Goal: Check status: Verify the current state of an ongoing process or item

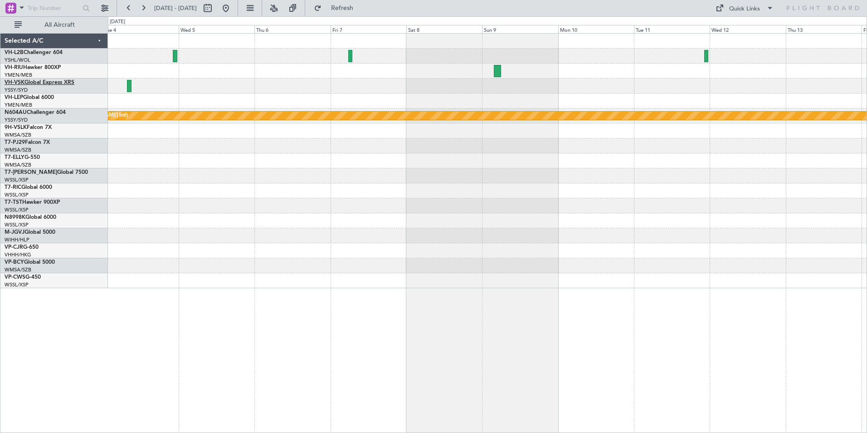
click at [34, 83] on link "VH-VSK Global Express XRS" at bounding box center [40, 82] width 70 height 5
click at [333, 87] on div at bounding box center [487, 85] width 759 height 15
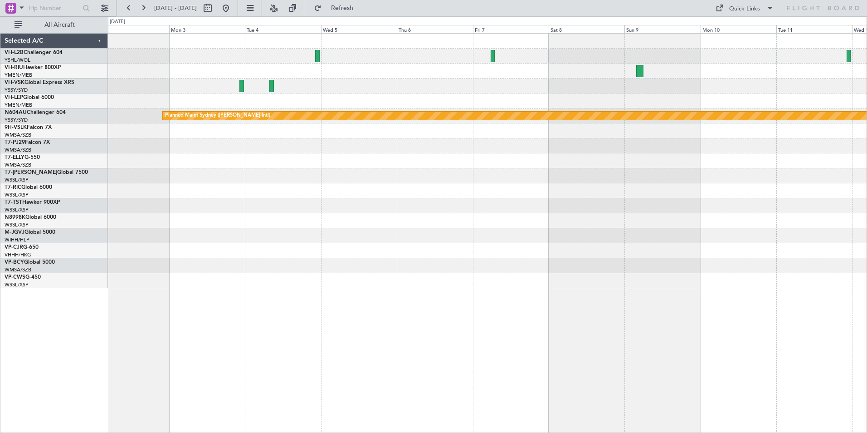
click at [435, 104] on div "Planned Maint Sydney ([PERSON_NAME] Intl)" at bounding box center [487, 161] width 759 height 254
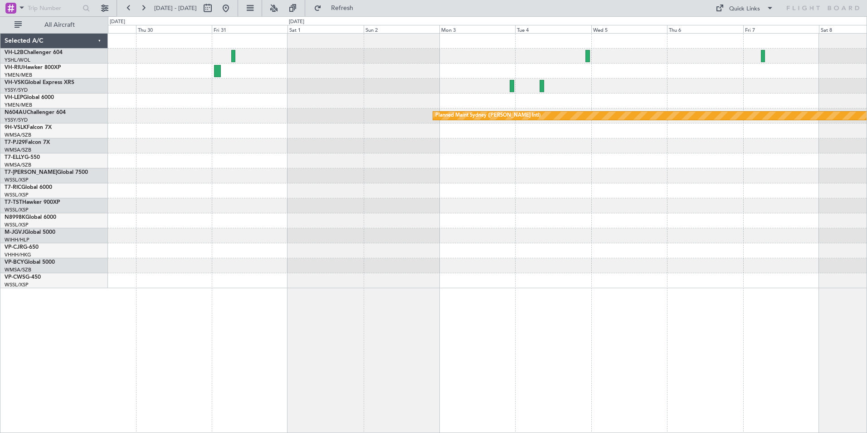
click at [590, 115] on div "Planned Maint Sydney ([PERSON_NAME] Intl)" at bounding box center [487, 161] width 759 height 254
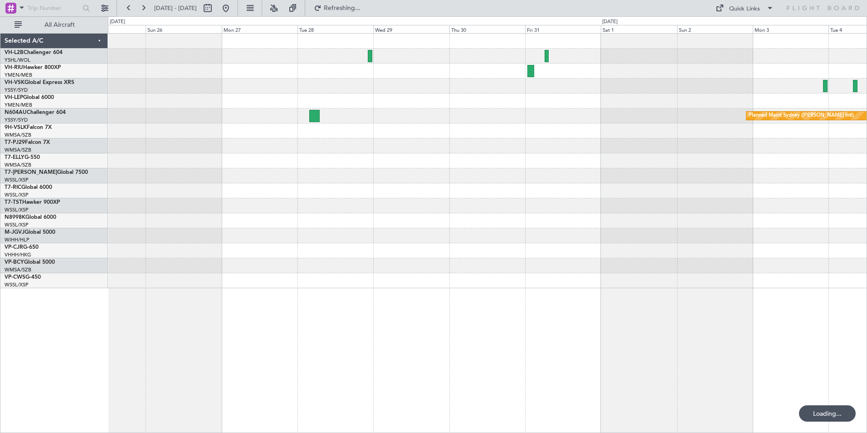
click at [402, 90] on div at bounding box center [487, 85] width 759 height 15
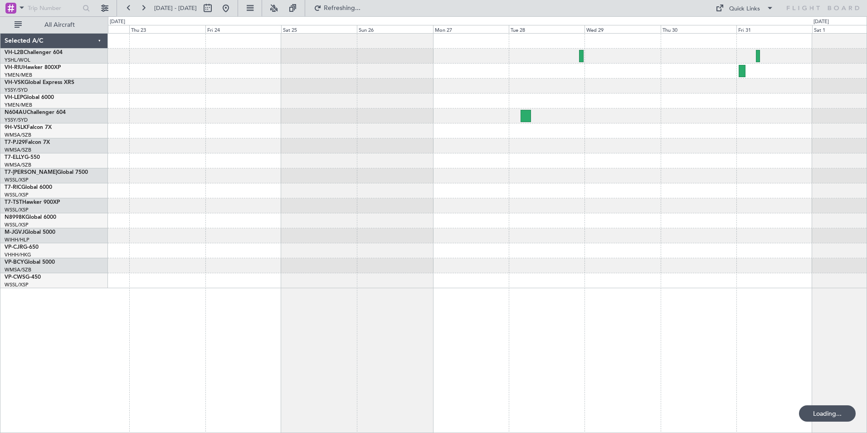
click at [415, 125] on div "Planned Maint Sydney ([PERSON_NAME] Intl)" at bounding box center [487, 161] width 759 height 254
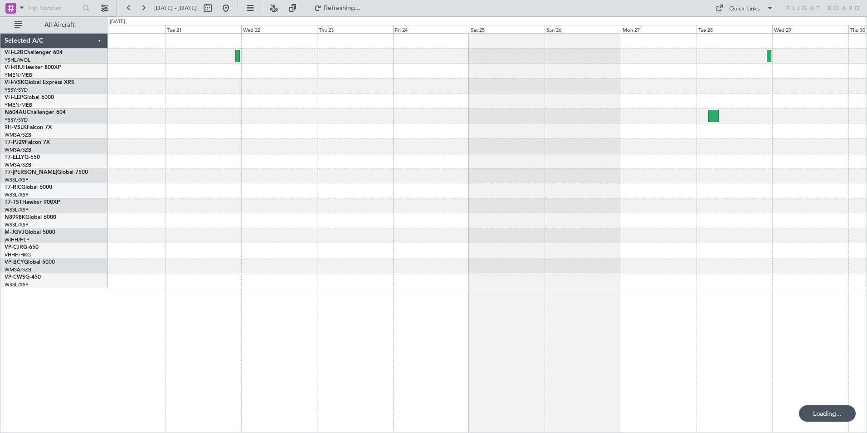
click at [424, 133] on div at bounding box center [487, 130] width 759 height 15
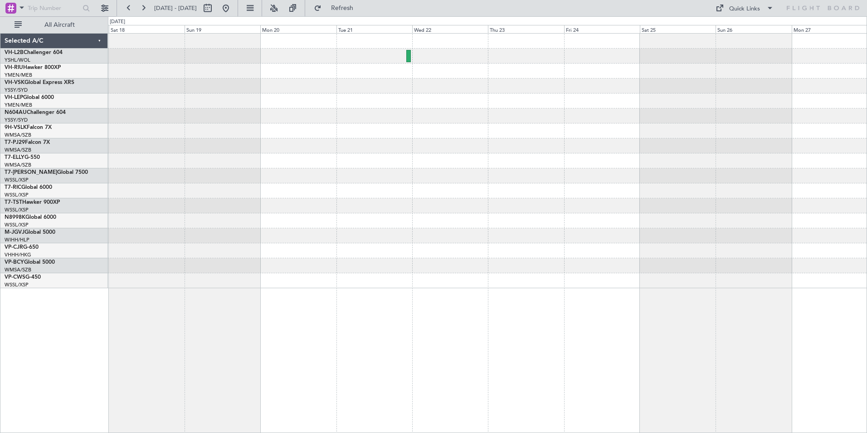
click at [431, 132] on div "Planned Maint [GEOGRAPHIC_DATA] (Seletar)" at bounding box center [487, 161] width 759 height 254
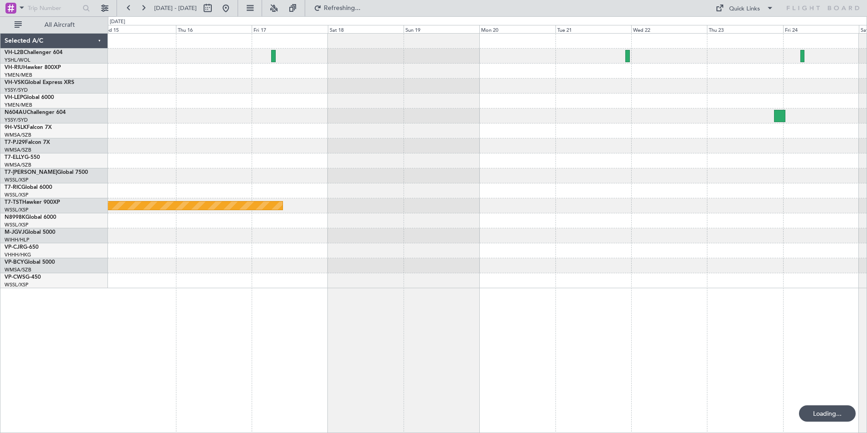
click at [402, 122] on div at bounding box center [487, 115] width 759 height 15
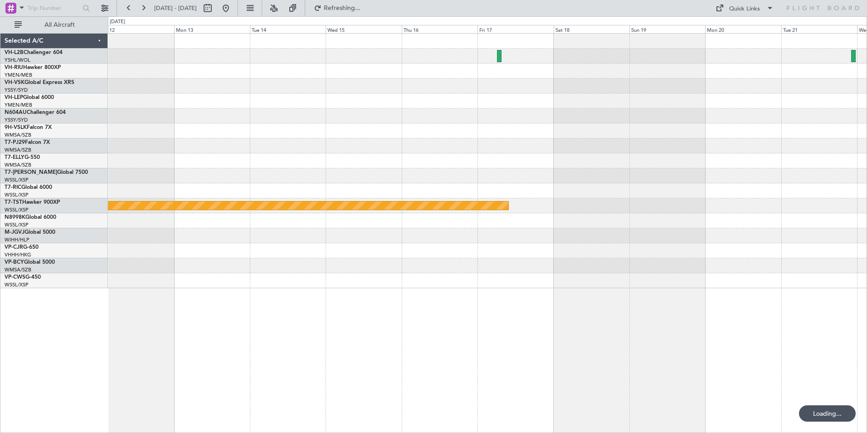
click at [492, 139] on div "Planned Maint [GEOGRAPHIC_DATA] ([GEOGRAPHIC_DATA]) Planned Maint [GEOGRAPHIC_D…" at bounding box center [487, 161] width 759 height 254
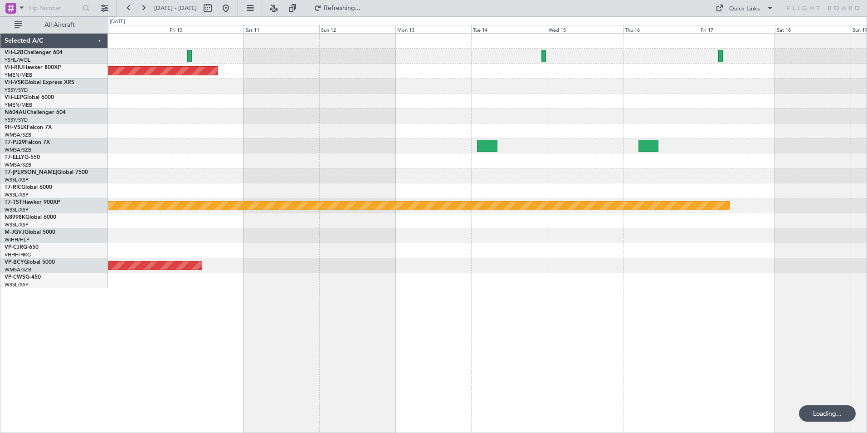
click at [435, 129] on div "Planned Maint [GEOGRAPHIC_DATA] ([GEOGRAPHIC_DATA]) Planned Maint [GEOGRAPHIC_D…" at bounding box center [487, 161] width 759 height 254
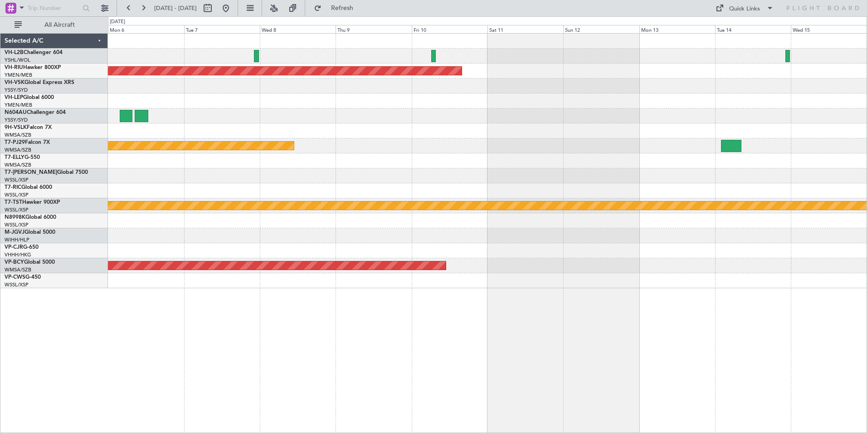
click at [406, 113] on div "Planned Maint [GEOGRAPHIC_DATA] ([GEOGRAPHIC_DATA]) Planned Maint [GEOGRAPHIC_D…" at bounding box center [487, 161] width 759 height 254
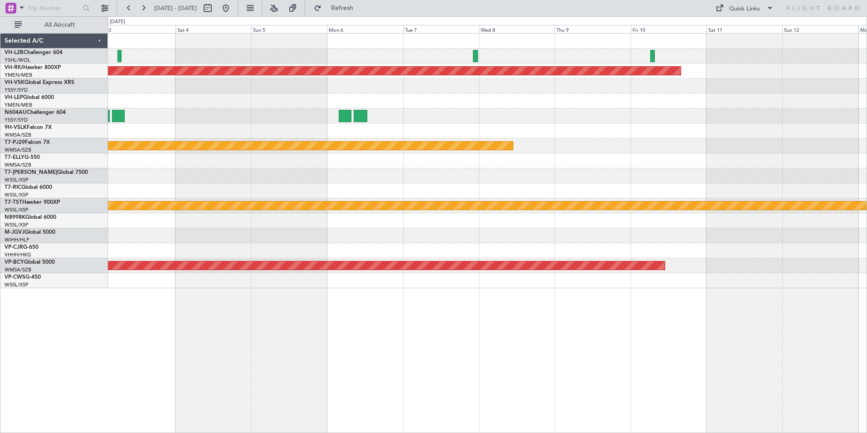
click at [489, 121] on div at bounding box center [487, 115] width 759 height 15
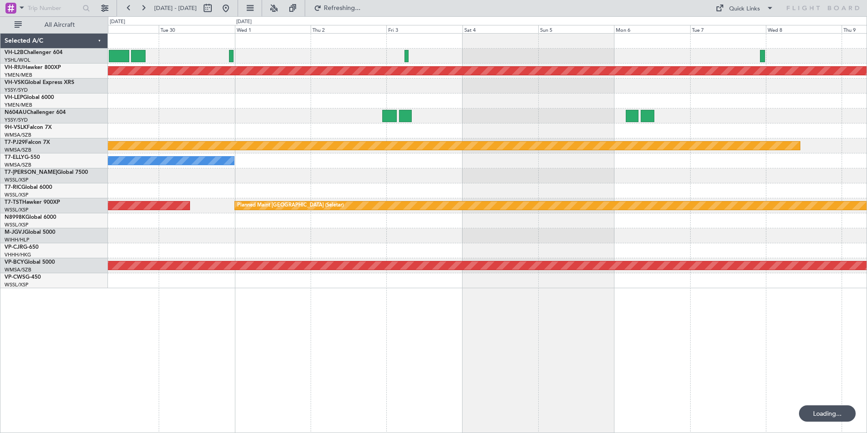
click at [311, 106] on div at bounding box center [487, 100] width 759 height 15
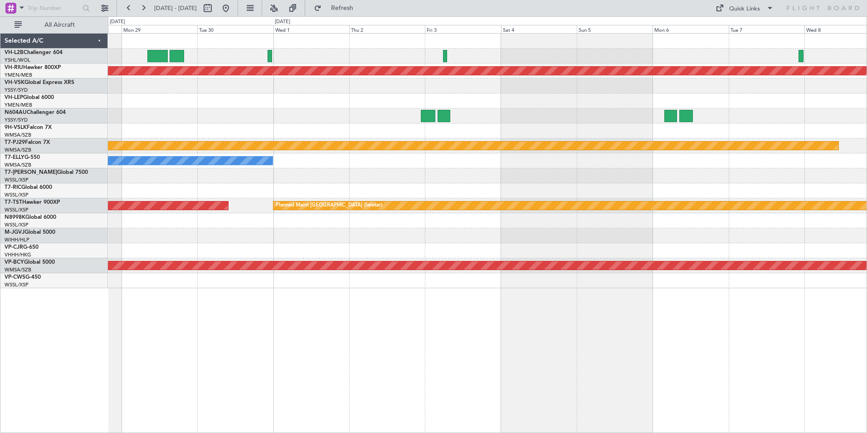
click at [492, 123] on div "Planned Maint [GEOGRAPHIC_DATA] ([GEOGRAPHIC_DATA]) Planned Maint [GEOGRAPHIC_D…" at bounding box center [487, 161] width 759 height 254
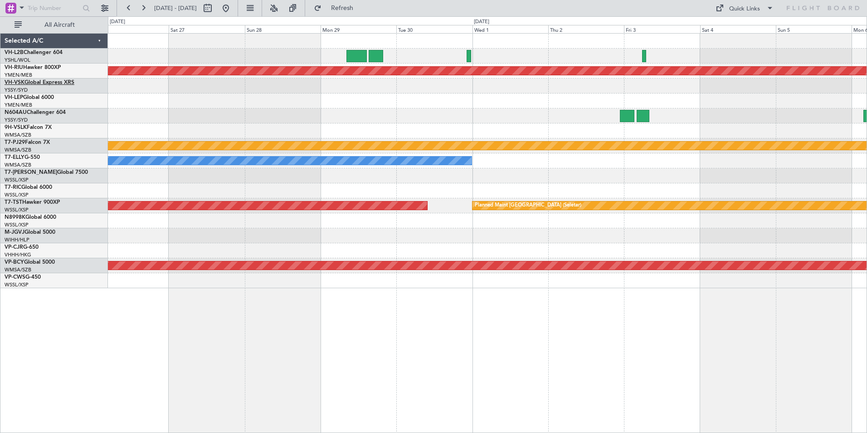
click at [31, 81] on link "VH-VSK Global Express XRS" at bounding box center [40, 82] width 70 height 5
